Goal: Find specific page/section: Find specific page/section

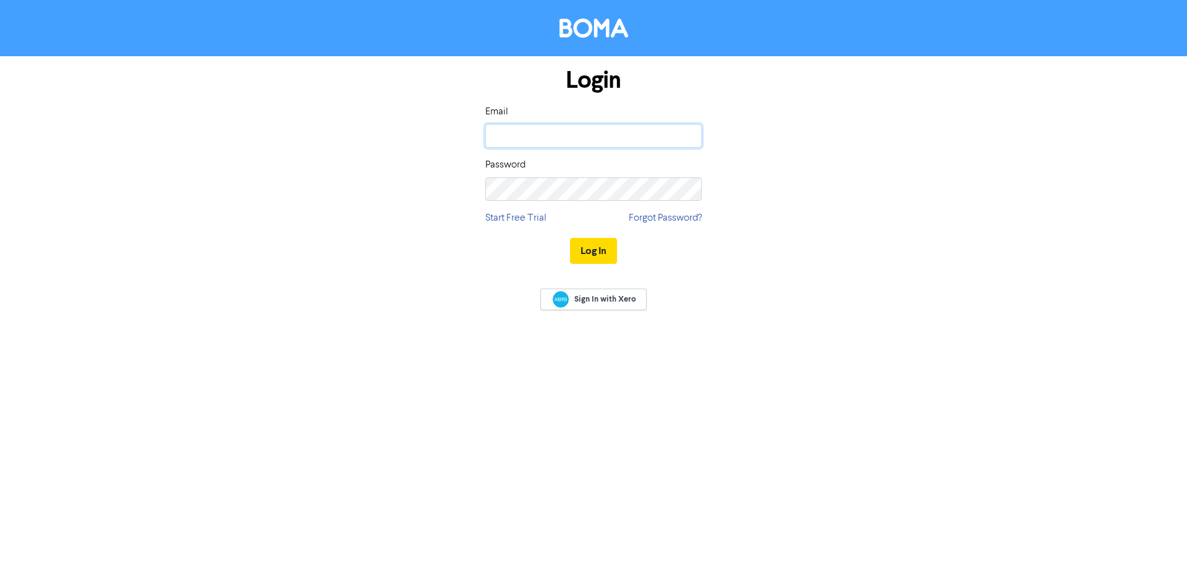
click at [522, 138] on input "email" at bounding box center [593, 135] width 216 height 23
type input "[EMAIL_ADDRESS][DOMAIN_NAME]"
click at [570, 238] on button "Log In" at bounding box center [593, 251] width 47 height 26
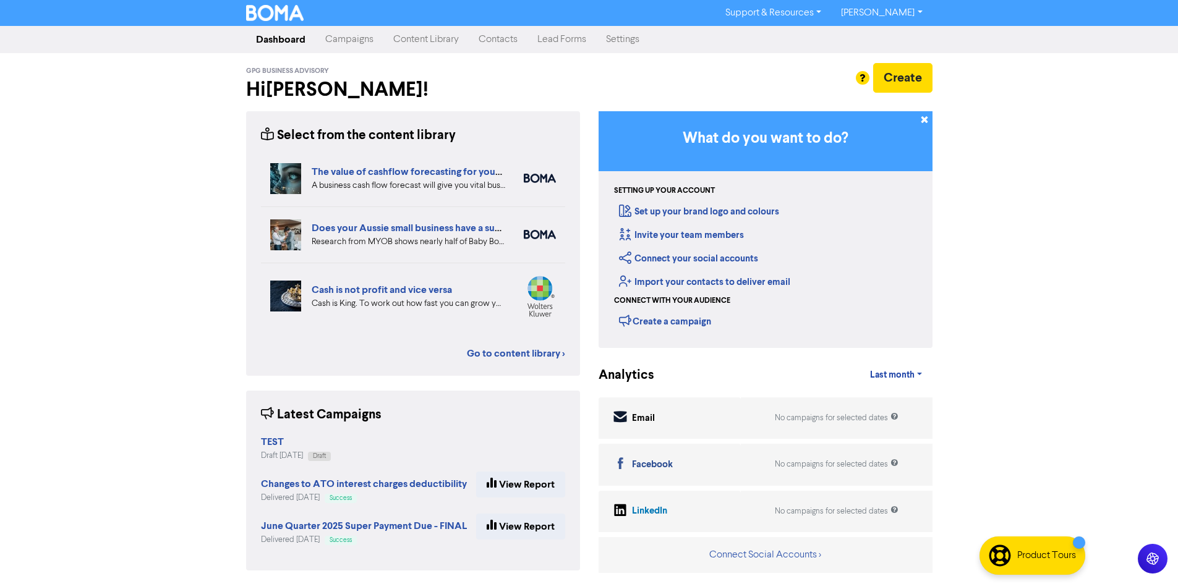
click at [504, 46] on link "Contacts" at bounding box center [498, 39] width 59 height 25
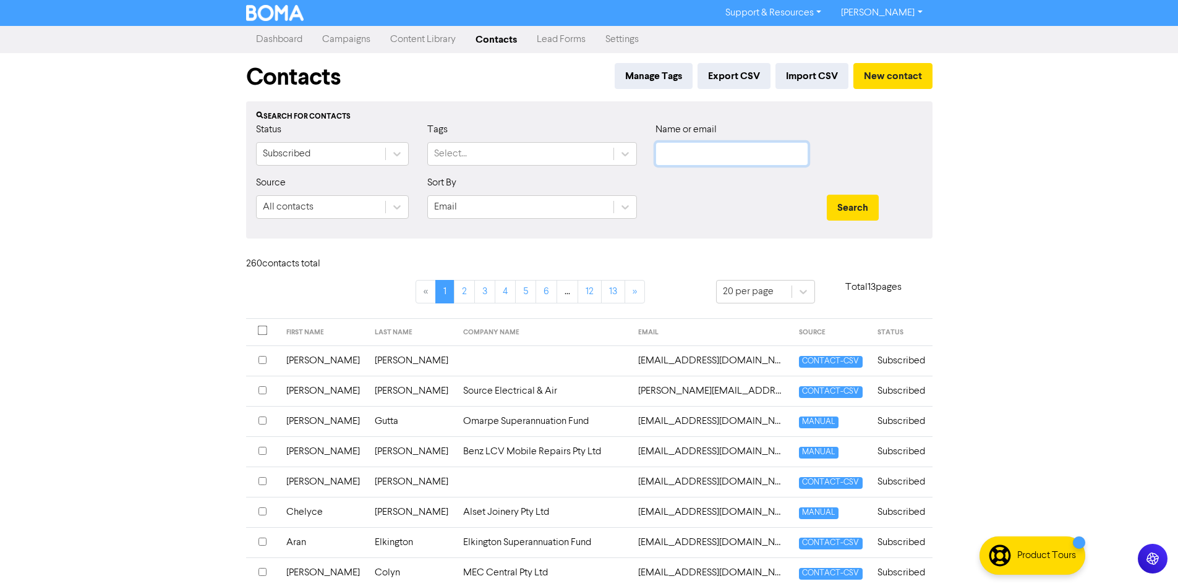
click at [678, 155] on input "text" at bounding box center [731, 153] width 153 height 23
click at [702, 154] on input "text" at bounding box center [731, 153] width 153 height 23
click at [827, 195] on button "Search" at bounding box center [853, 208] width 52 height 26
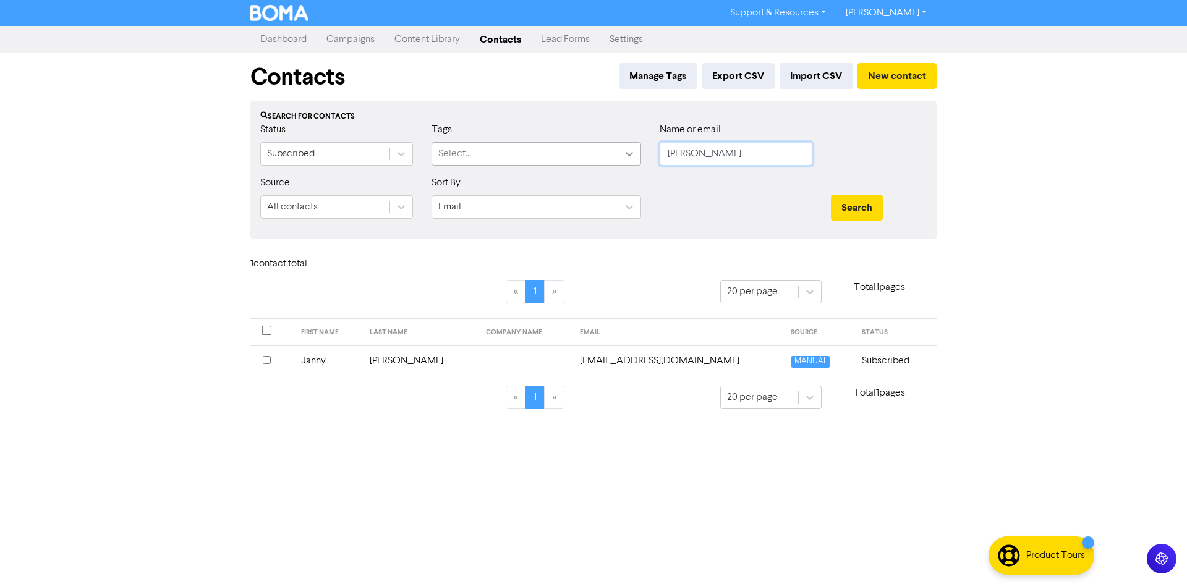
drag, startPoint x: 706, startPoint y: 151, endPoint x: 631, endPoint y: 154, distance: 75.5
click at [632, 154] on div "Status Subscribed Tags Select... Name or email [PERSON_NAME]" at bounding box center [593, 148] width 685 height 53
click at [831, 195] on button "Search" at bounding box center [857, 208] width 52 height 26
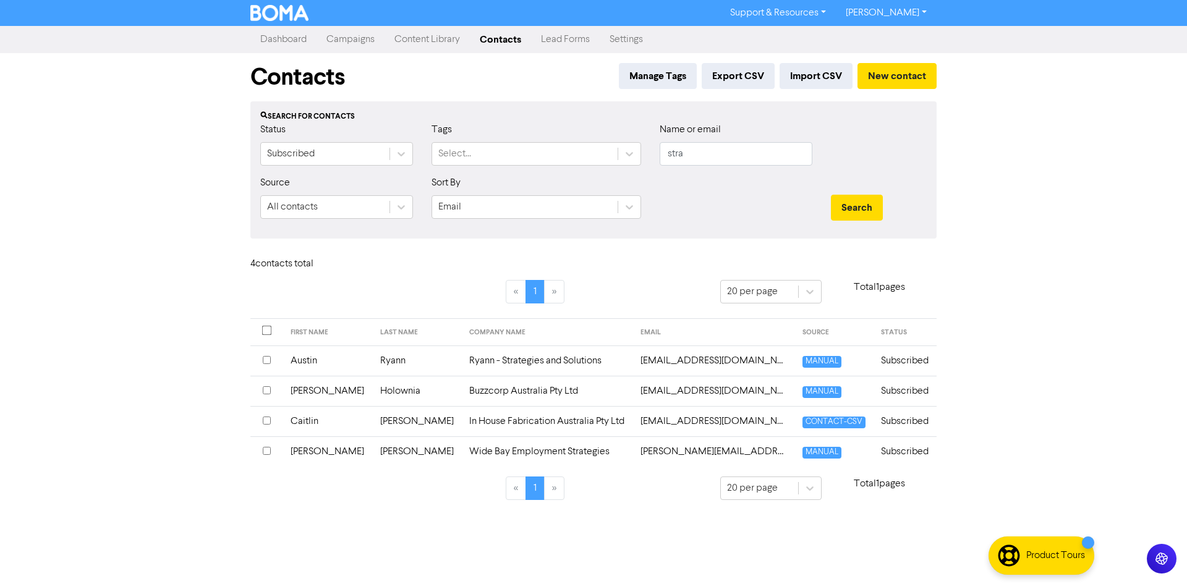
click at [922, 15] on link "[PERSON_NAME]" at bounding box center [886, 13] width 101 height 20
drag, startPoint x: 657, startPoint y: 149, endPoint x: 619, endPoint y: 145, distance: 38.0
click at [624, 145] on div "Status Subscribed Tags Select... Name or email stra" at bounding box center [593, 148] width 685 height 53
click at [831, 195] on button "Search" at bounding box center [857, 208] width 52 height 26
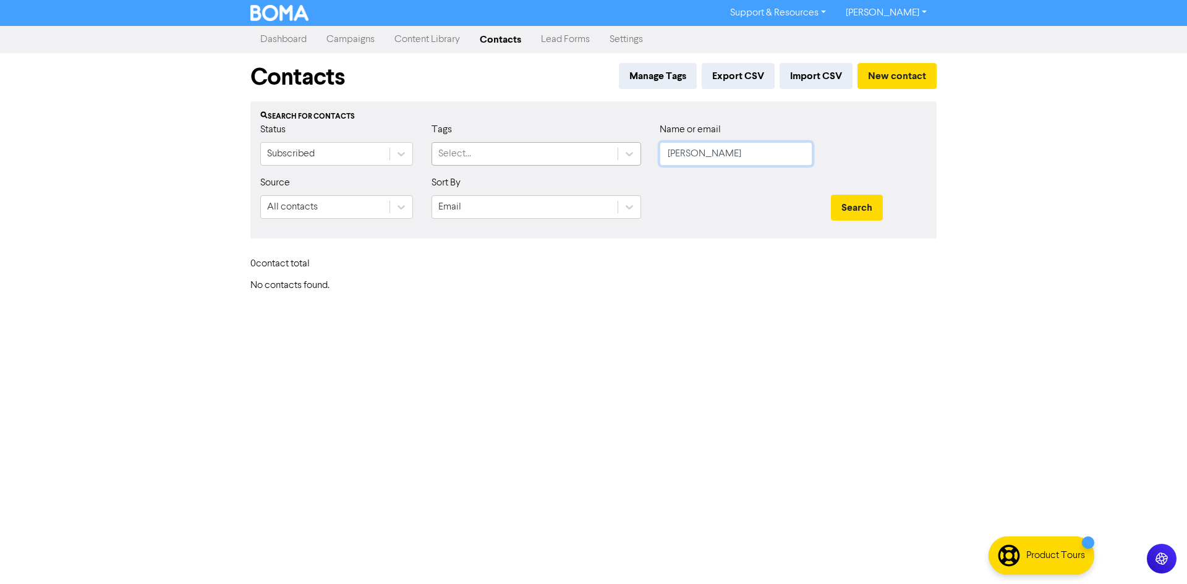
drag, startPoint x: 630, startPoint y: 149, endPoint x: 600, endPoint y: 145, distance: 30.0
click at [601, 145] on div "Status Subscribed Tags Select... Name or email [PERSON_NAME]" at bounding box center [593, 148] width 685 height 53
type input "hua"
click at [831, 195] on button "Search" at bounding box center [857, 208] width 52 height 26
click at [883, 12] on link "[PERSON_NAME]" at bounding box center [886, 13] width 101 height 20
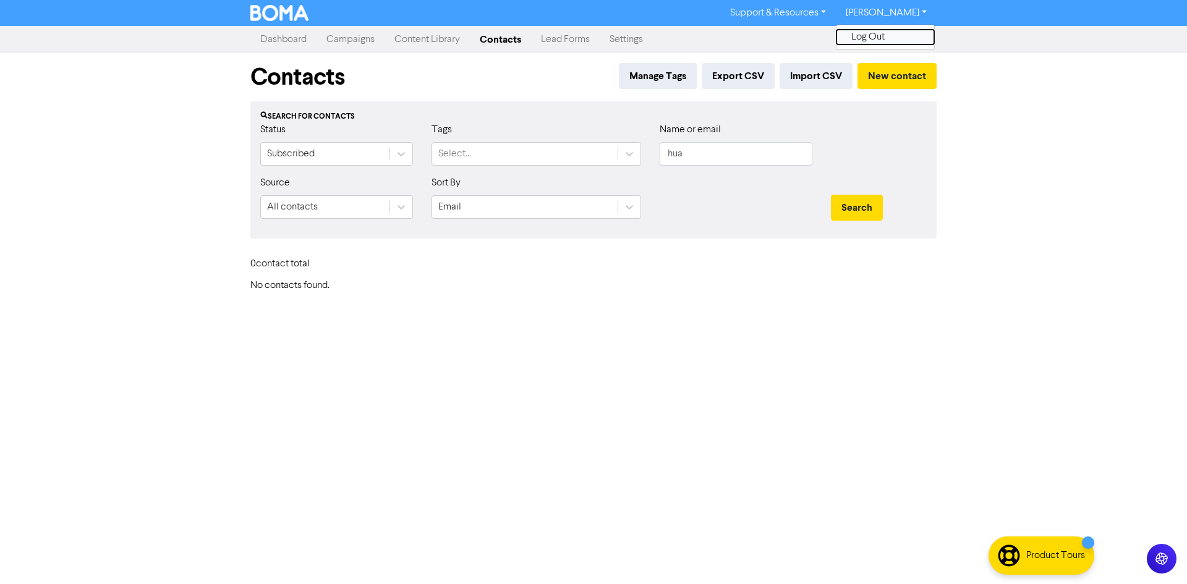
click at [883, 34] on button "Log Out" at bounding box center [885, 37] width 98 height 15
